Goal: Task Accomplishment & Management: Complete application form

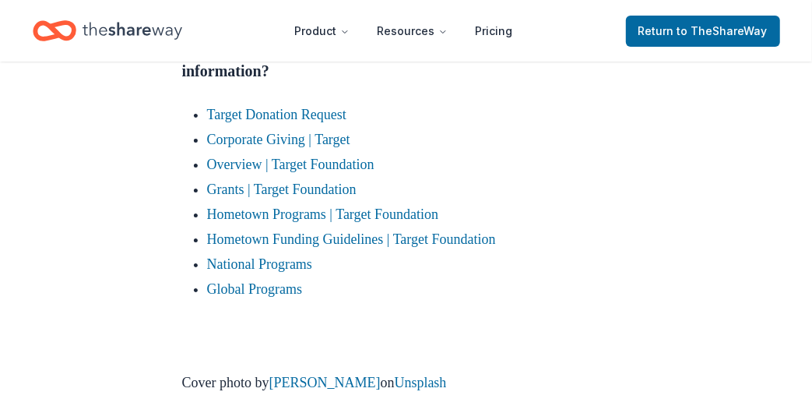
scroll to position [2804, 0]
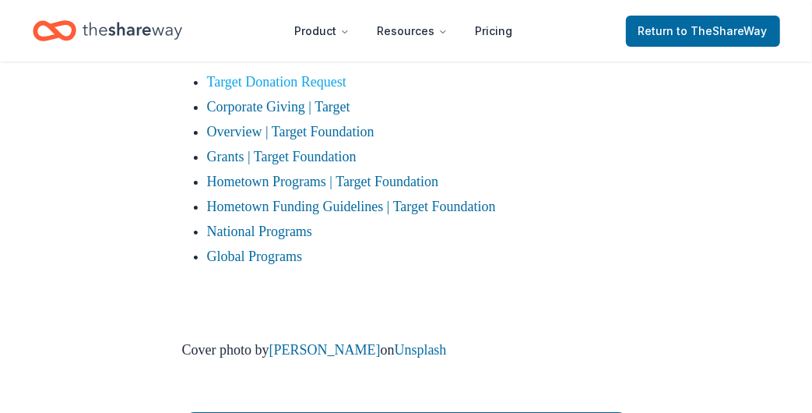
click at [313, 90] on link "Target Donation Request" at bounding box center [276, 82] width 139 height 16
click at [265, 90] on link "Target Donation Request" at bounding box center [276, 82] width 139 height 16
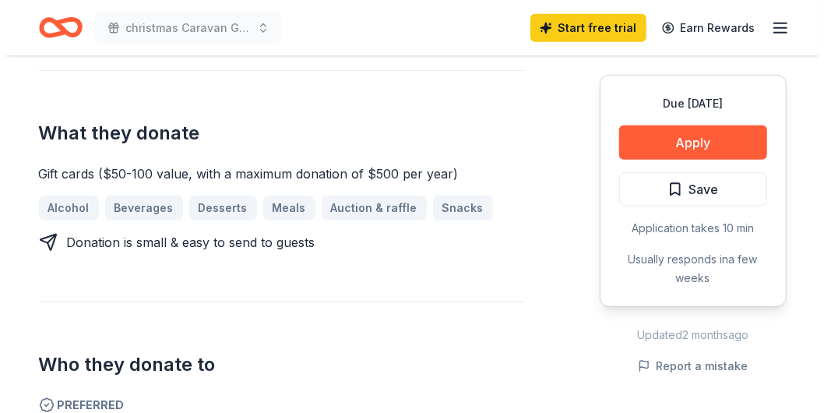
scroll to position [565, 0]
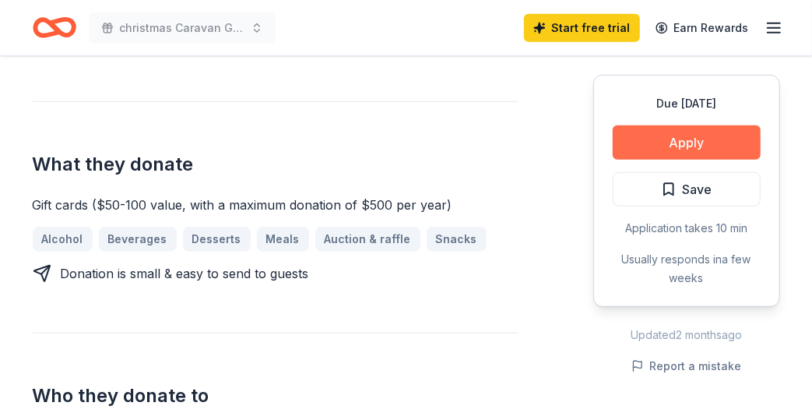
click at [687, 137] on button "Apply" at bounding box center [687, 142] width 148 height 34
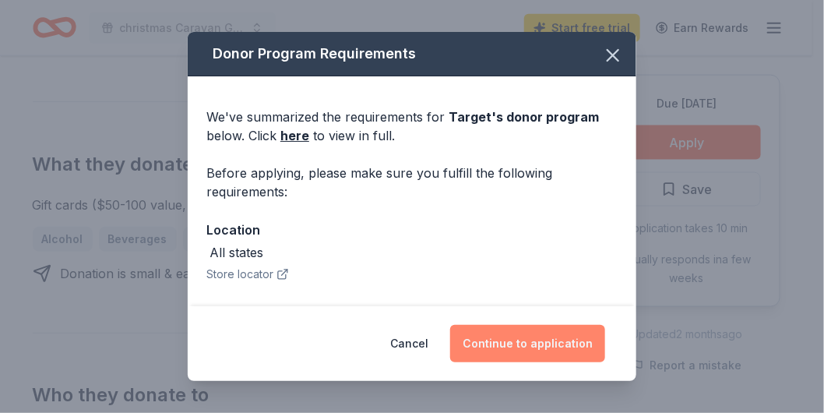
click at [519, 339] on button "Continue to application" at bounding box center [527, 343] width 155 height 37
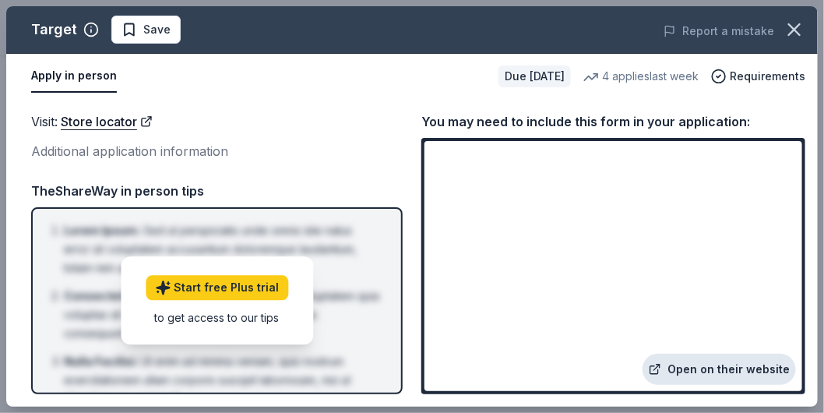
click at [726, 364] on link "Open on their website" at bounding box center [719, 369] width 153 height 31
